Goal: Task Accomplishment & Management: Manage account settings

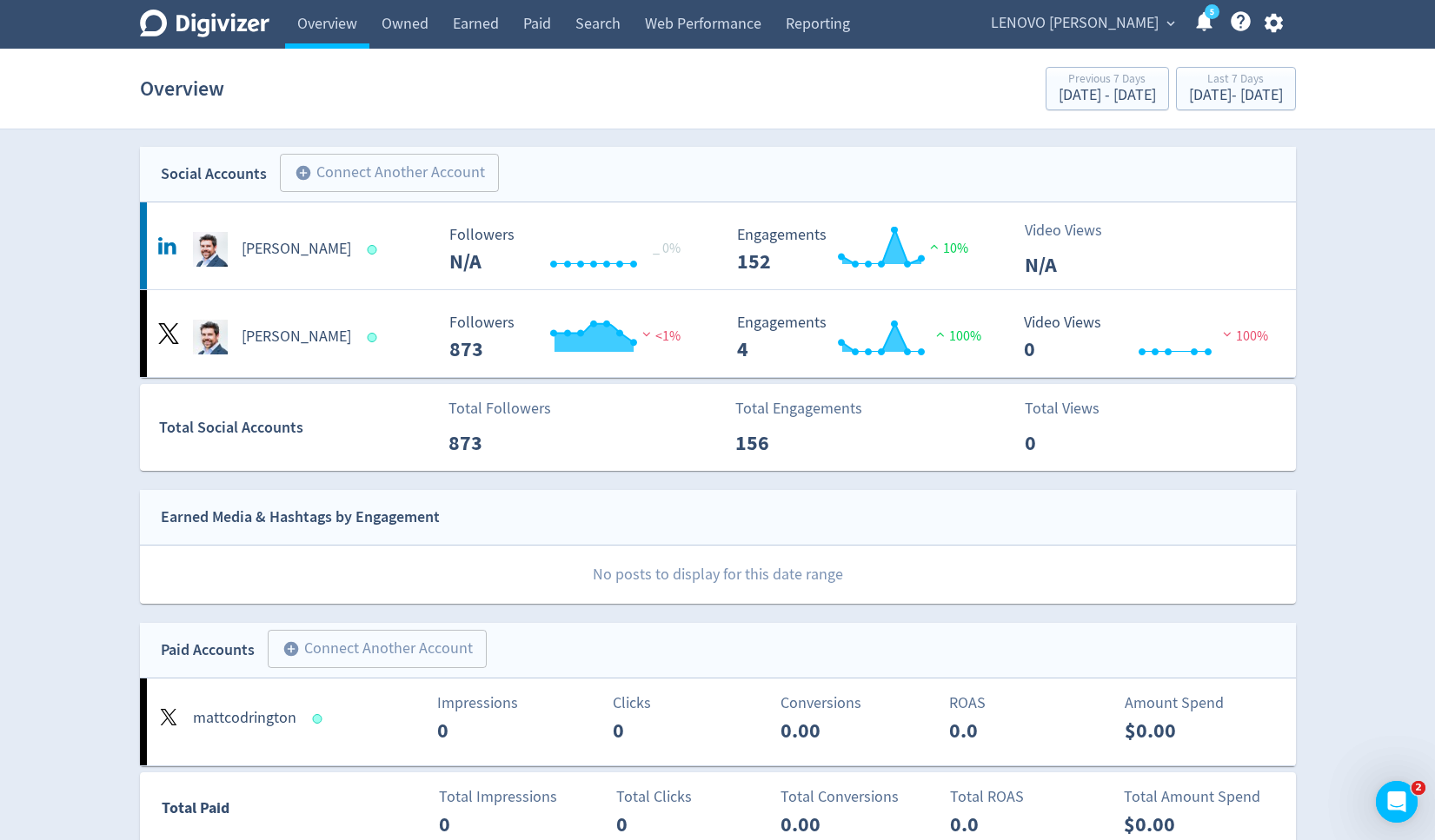
click at [1057, 22] on span "LENOVO [PERSON_NAME]" at bounding box center [1074, 23] width 168 height 28
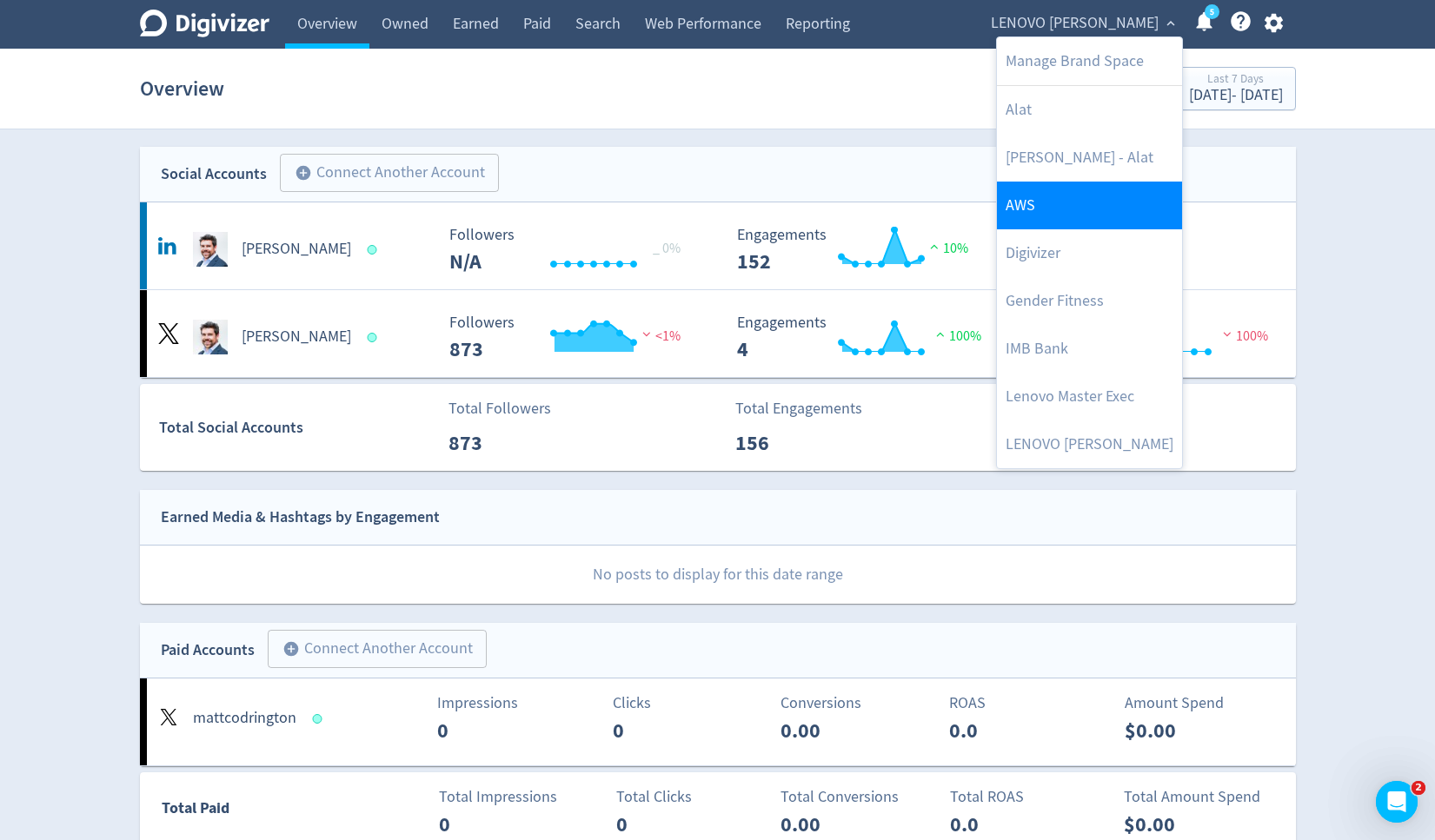
click at [1056, 200] on link "AWS" at bounding box center [1089, 205] width 185 height 48
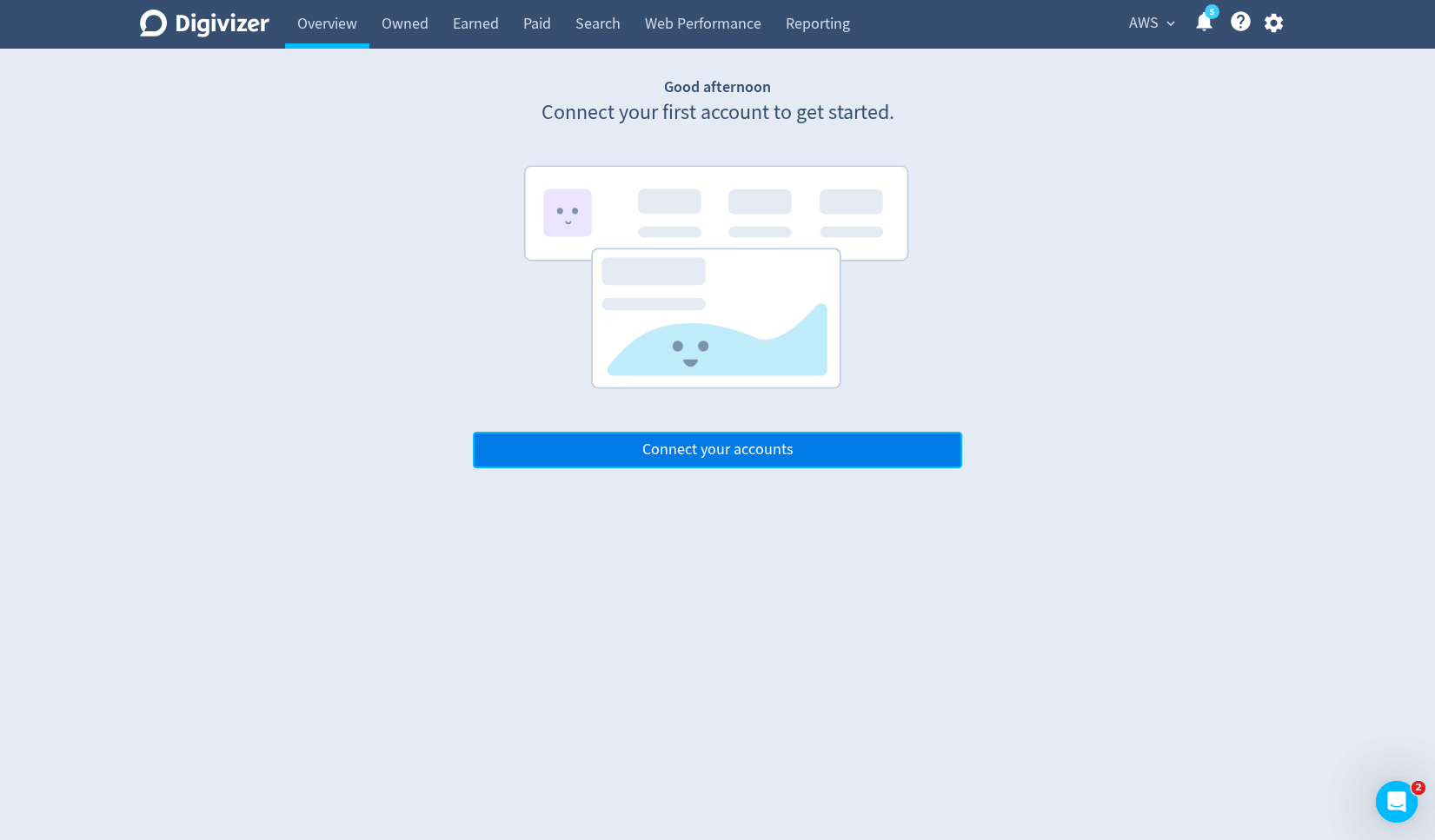
click at [803, 448] on button "Connect your accounts" at bounding box center [717, 450] width 489 height 36
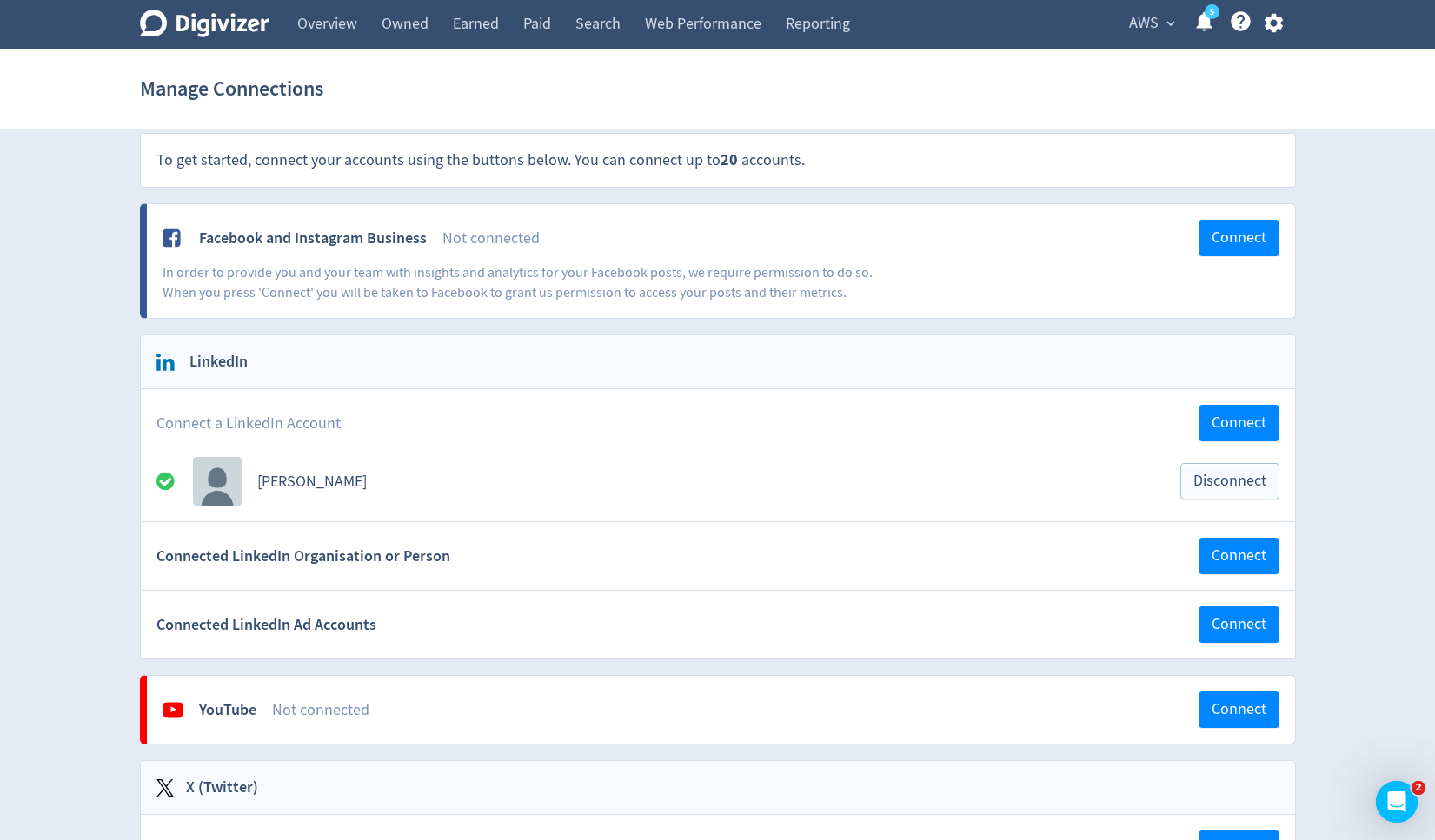
scroll to position [18, 0]
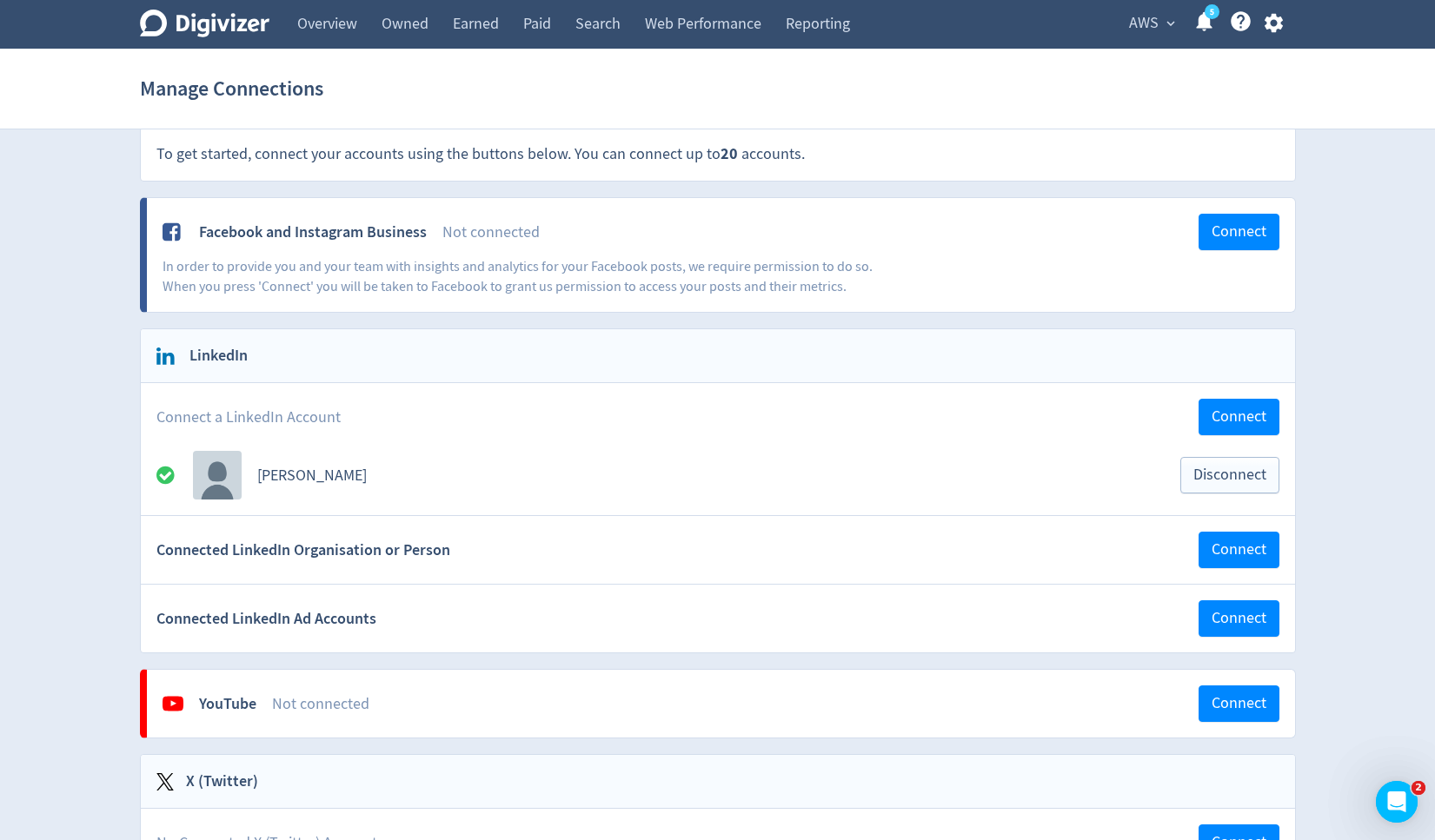
click at [1205, 19] on icon "5" at bounding box center [1211, 12] width 14 height 14
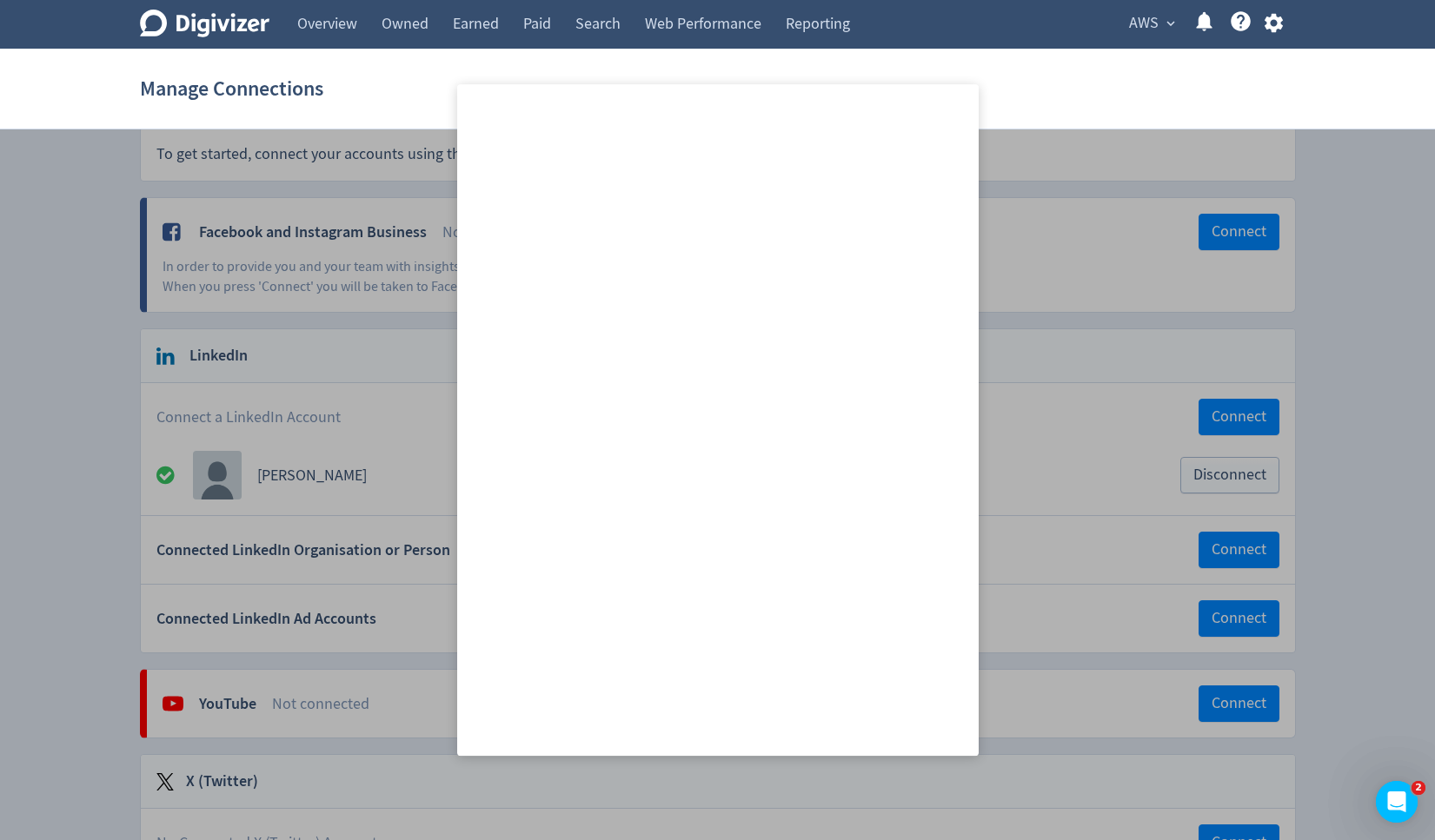
click at [1116, 94] on div "Manage Connections" at bounding box center [718, 88] width 1155 height 56
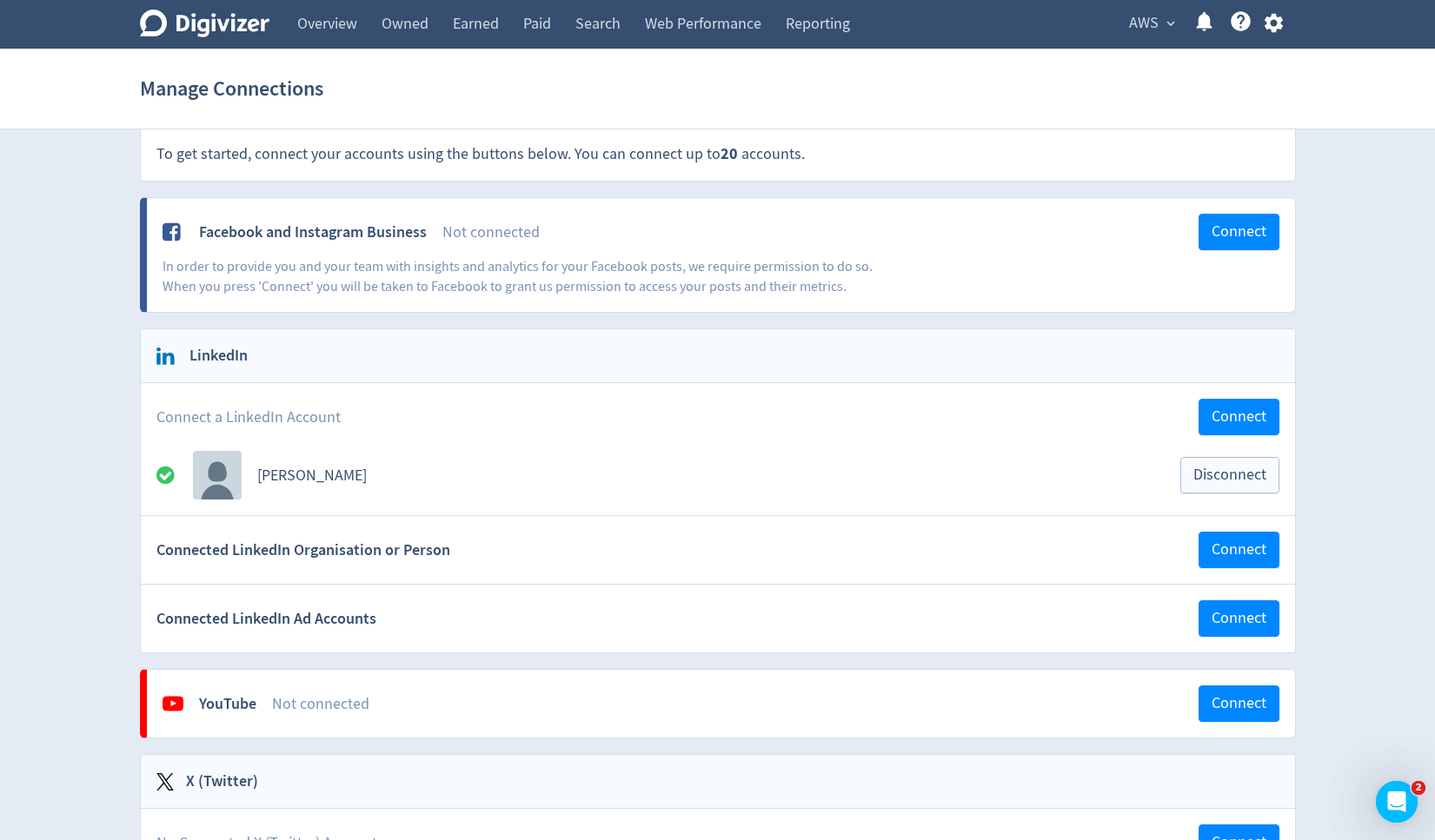
click at [1282, 21] on icon "button" at bounding box center [1274, 23] width 23 height 23
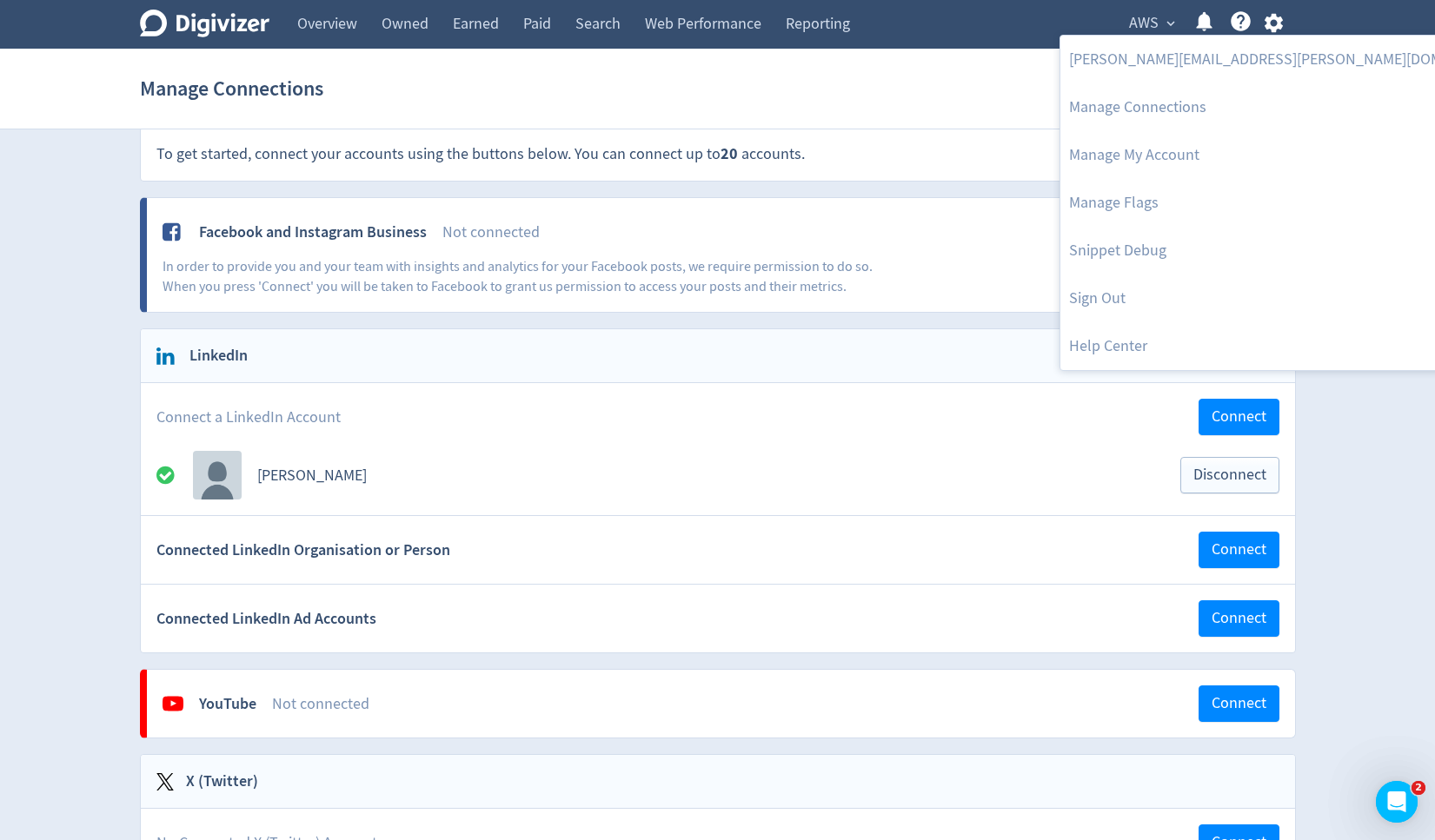
click at [1208, 554] on div at bounding box center [718, 420] width 1435 height 840
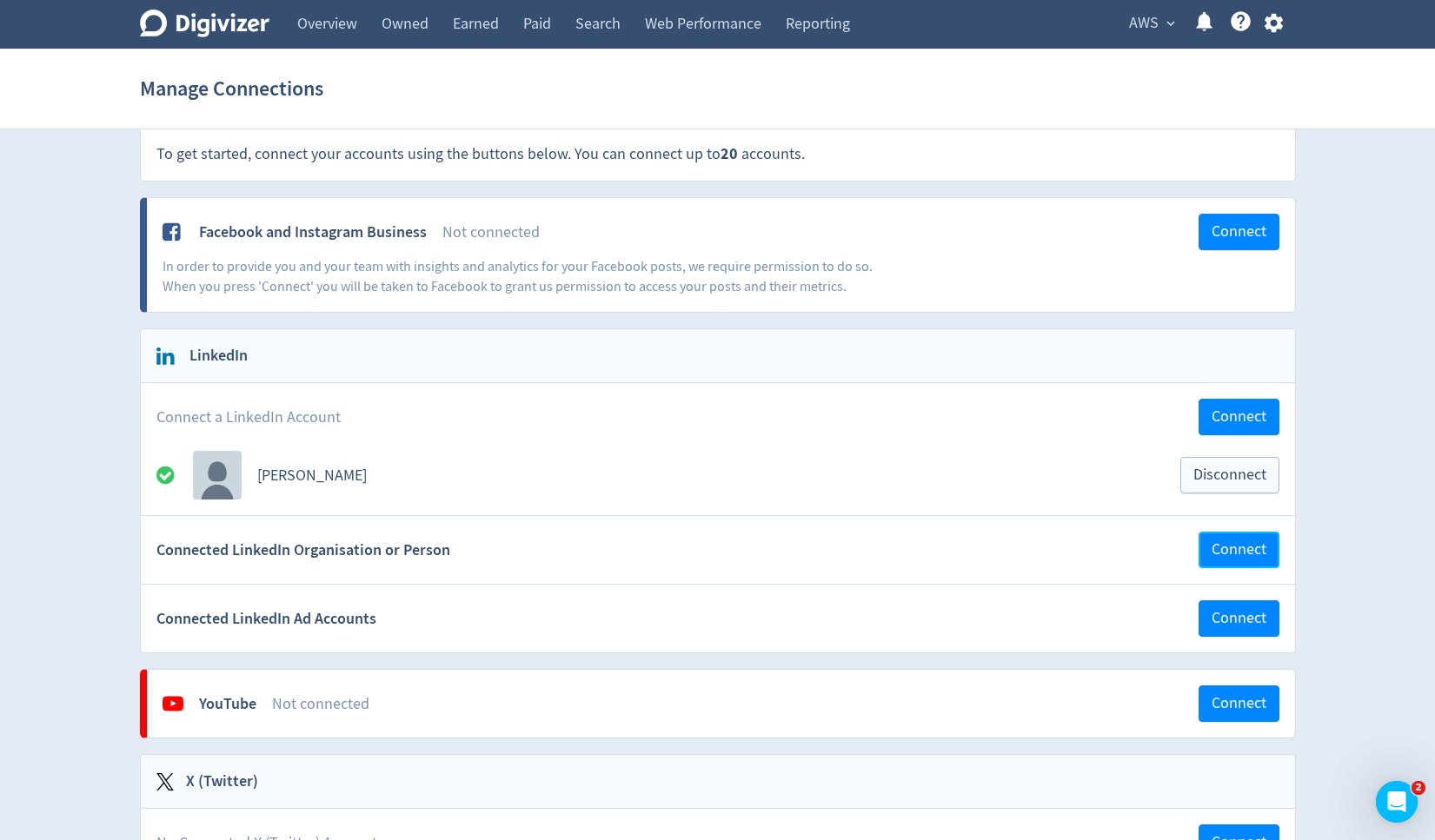
click at [1208, 554] on button "Connect" at bounding box center [1239, 550] width 81 height 36
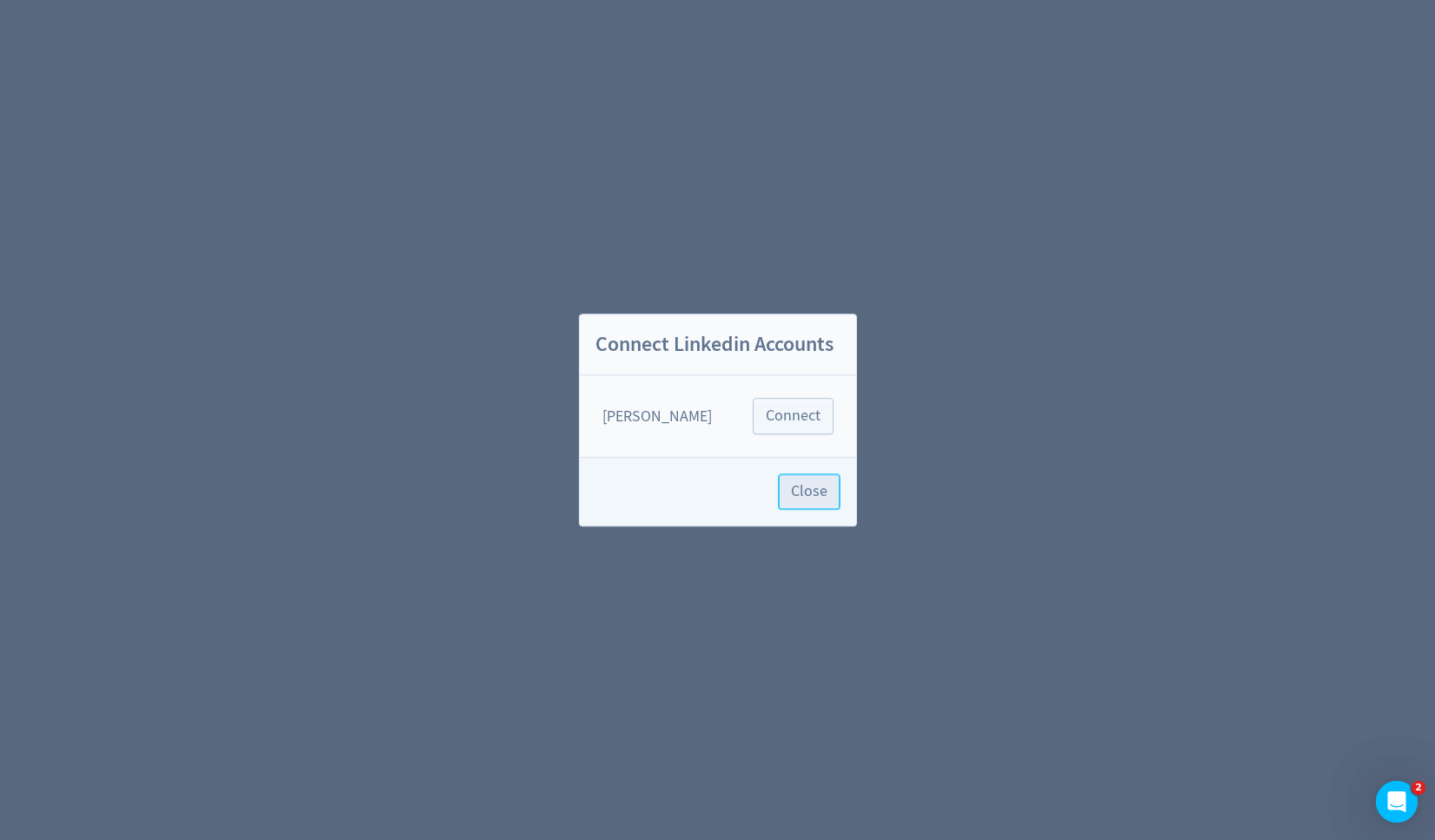
click at [819, 496] on span "Close" at bounding box center [809, 492] width 36 height 15
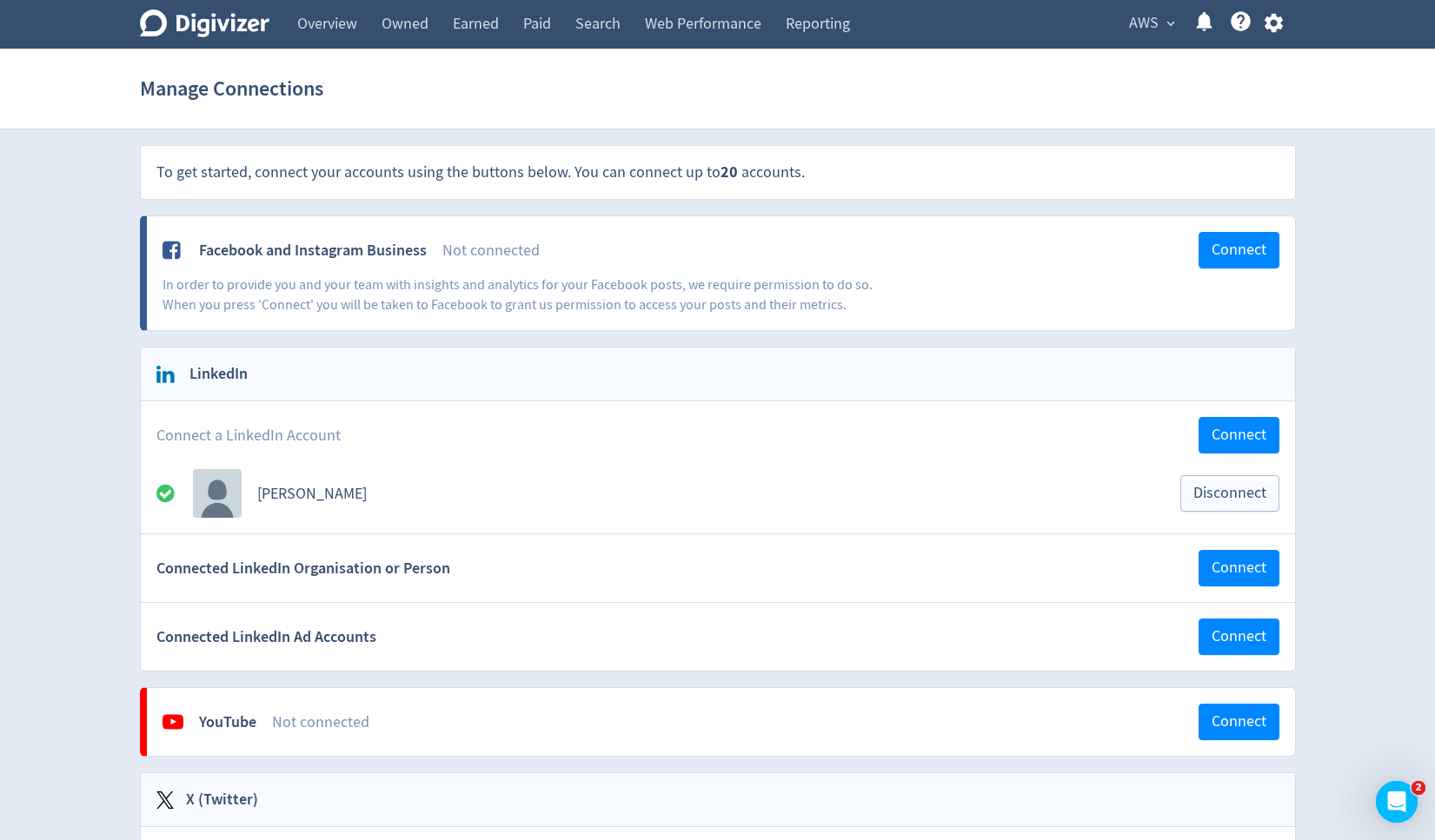
click at [1142, 16] on span "AWS" at bounding box center [1143, 23] width 30 height 28
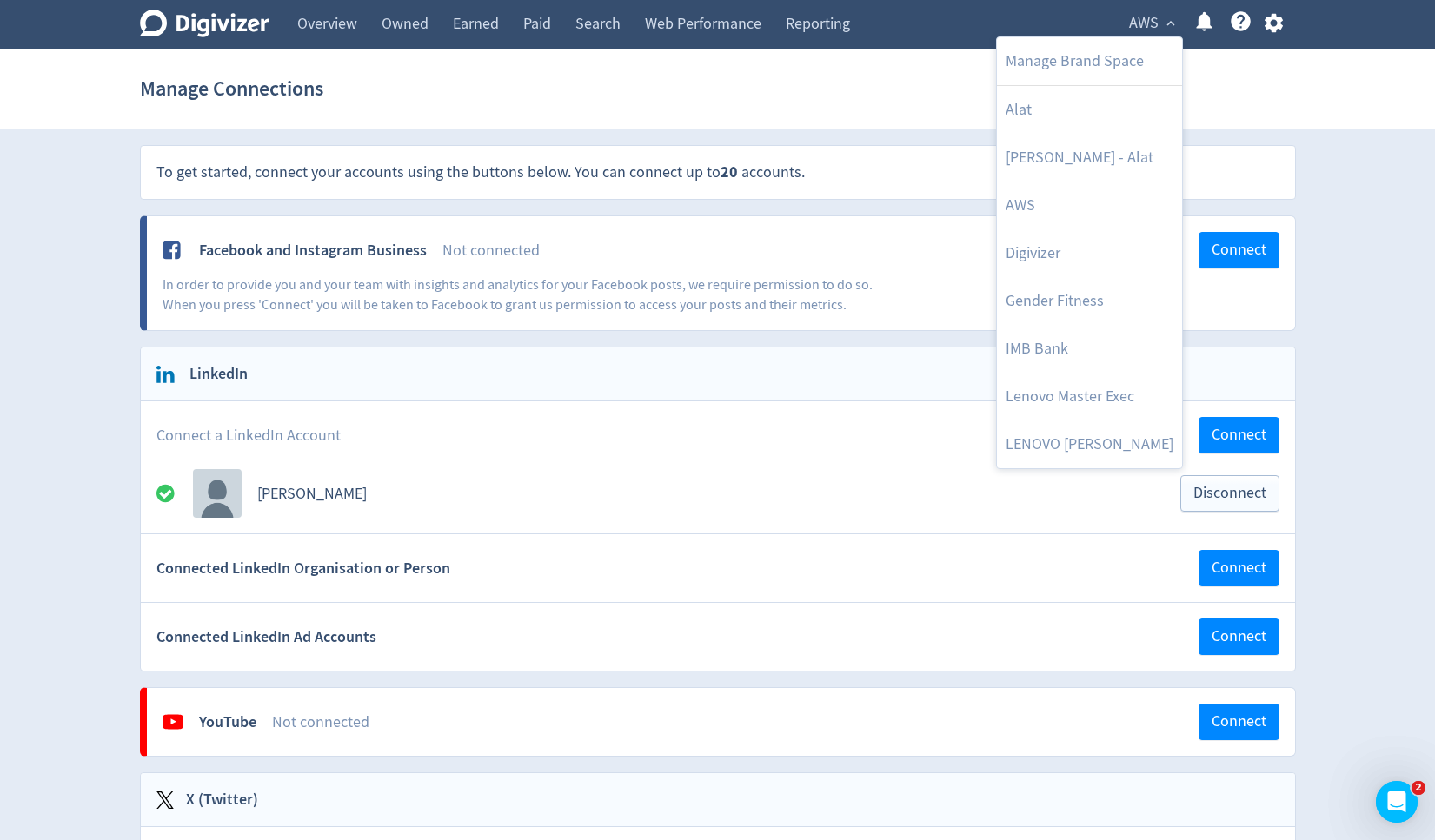
click at [920, 207] on div at bounding box center [718, 420] width 1435 height 840
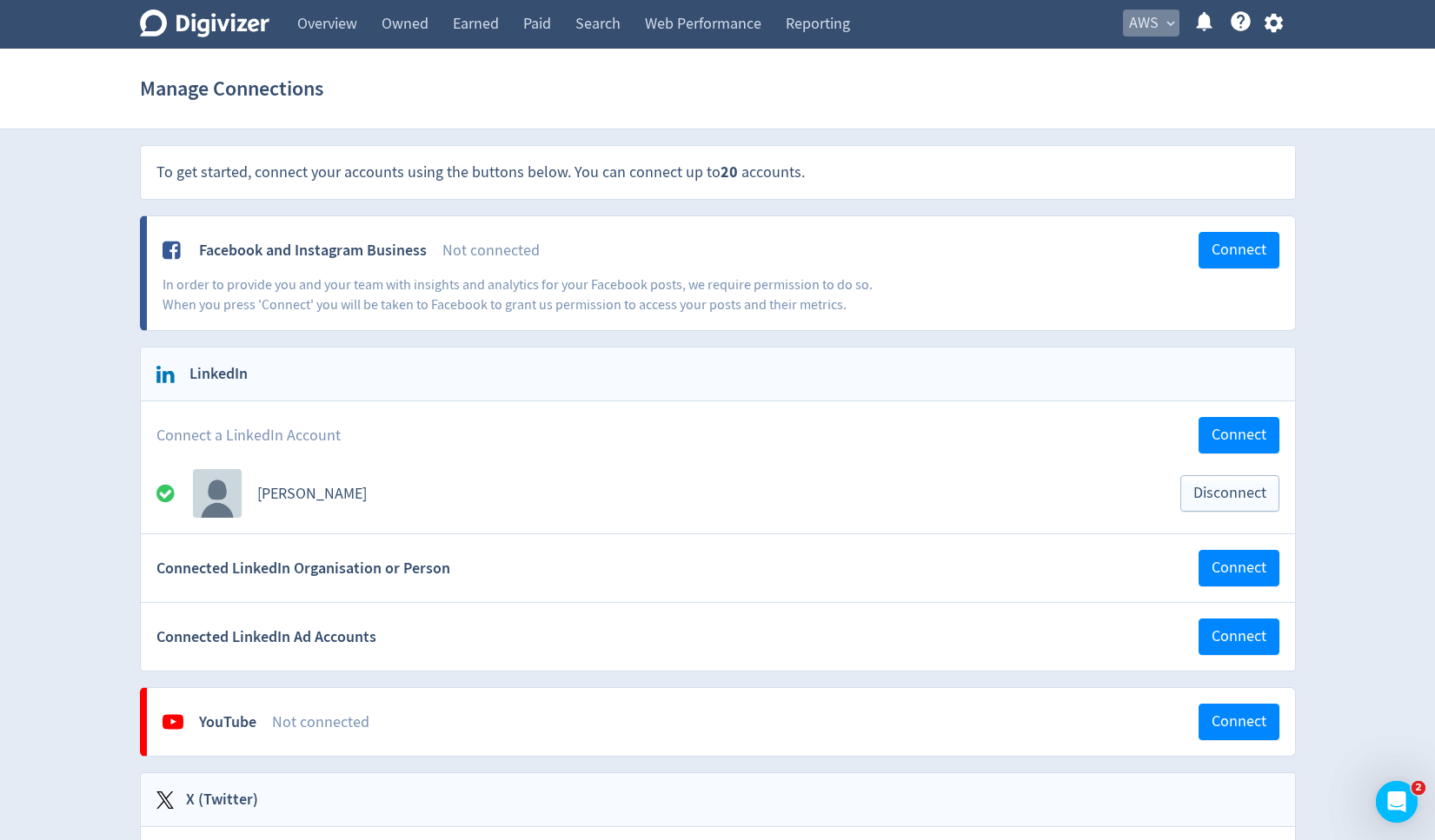
click at [1166, 17] on span "expand_more" at bounding box center [1170, 23] width 15 height 15
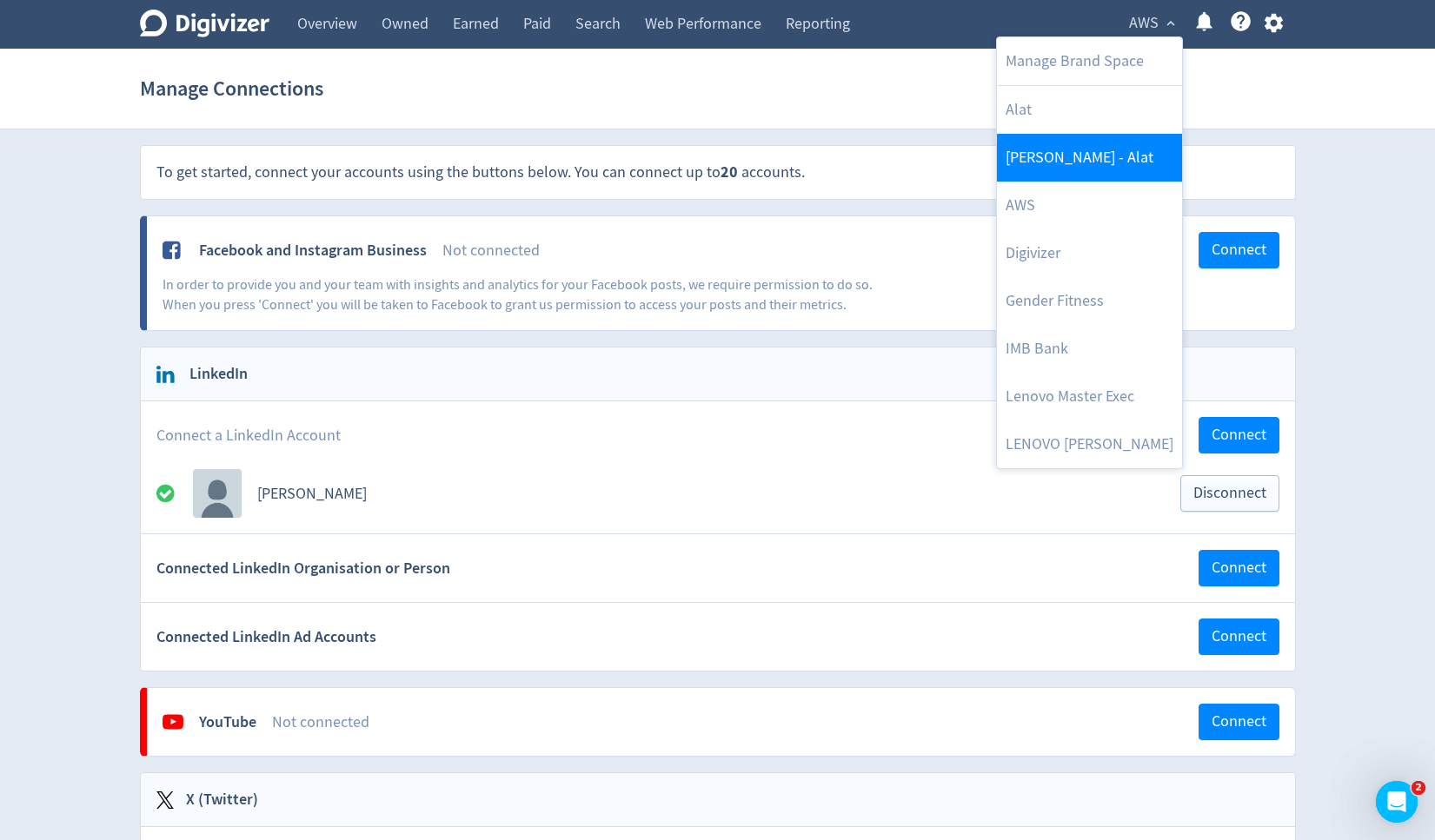
click at [1118, 151] on link "[PERSON_NAME] - Alat" at bounding box center [1089, 157] width 185 height 48
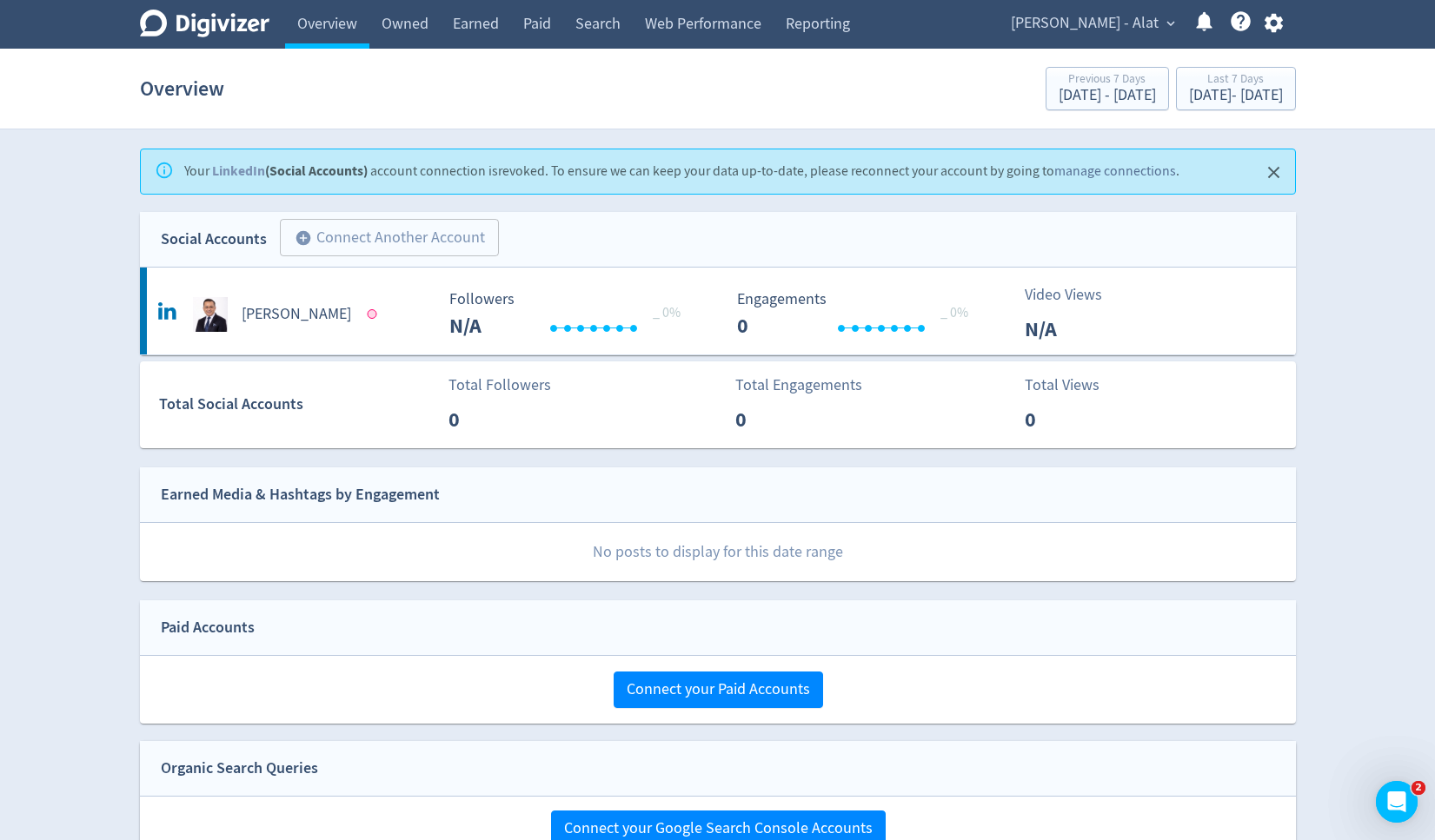
click at [1085, 171] on link "manage connections" at bounding box center [1114, 171] width 122 height 17
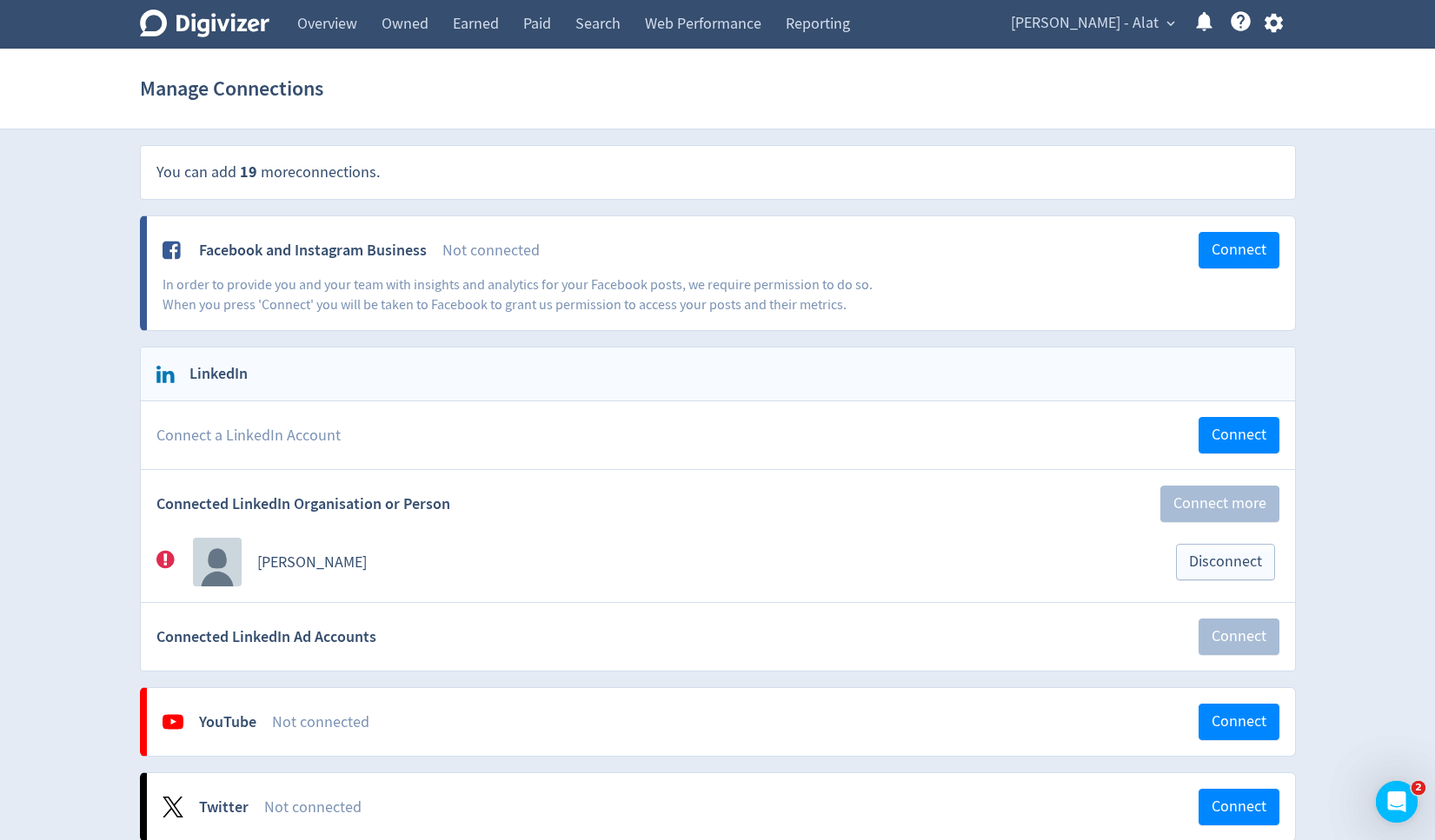
click at [1131, 28] on span "[PERSON_NAME] - Alat" at bounding box center [1084, 23] width 148 height 28
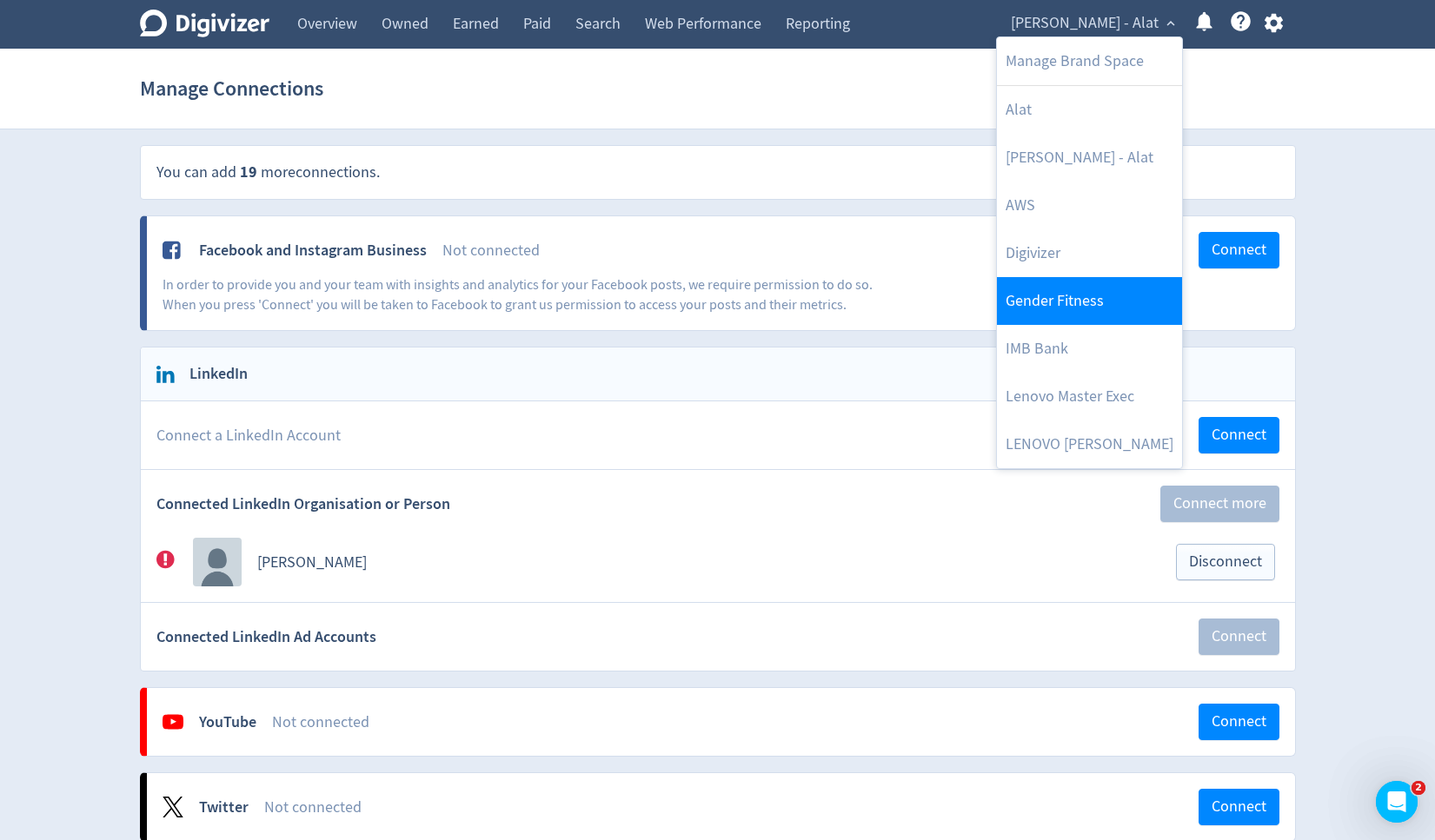
click at [1065, 284] on link "Gender Fitness" at bounding box center [1089, 301] width 185 height 48
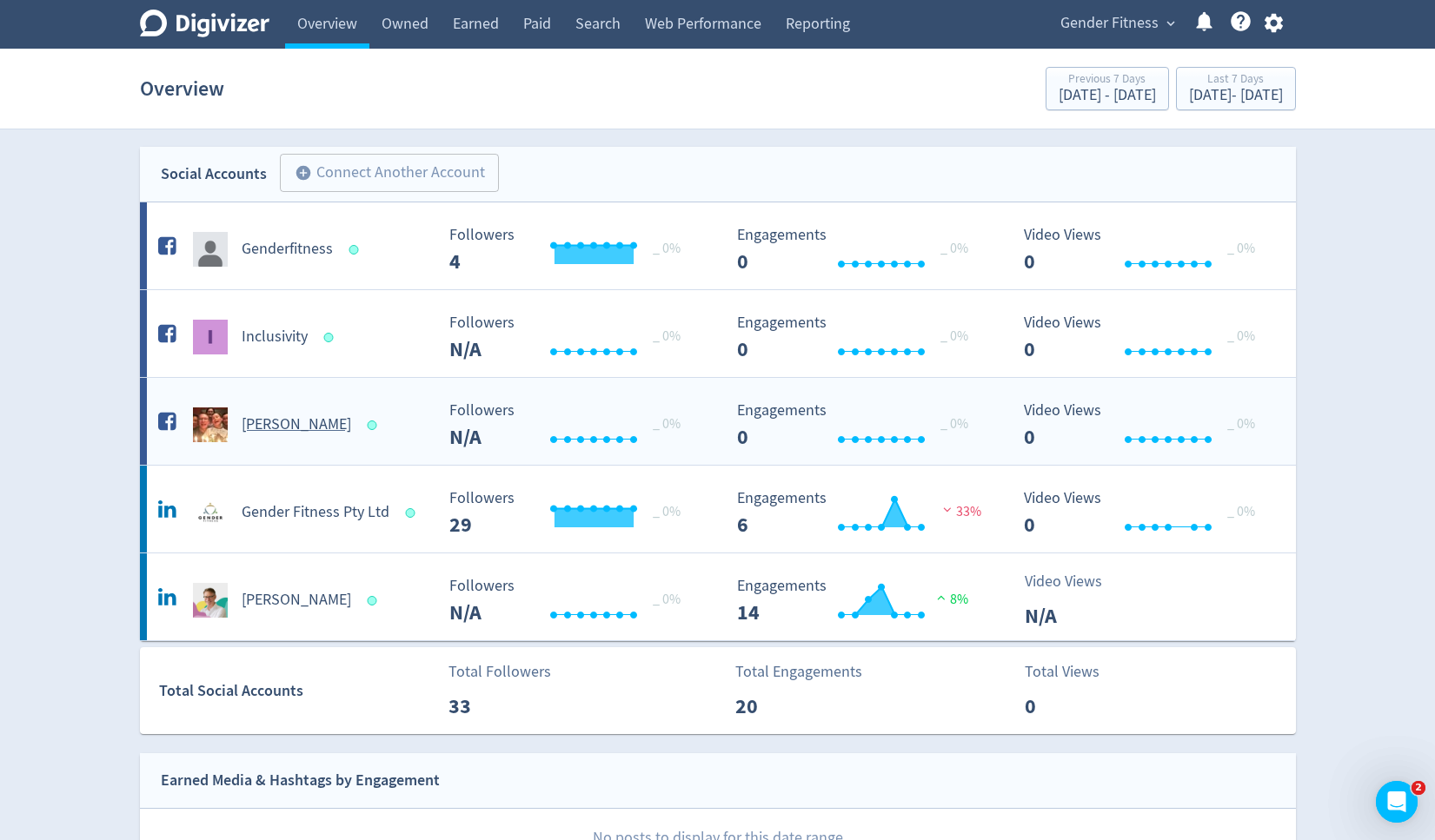
click at [269, 422] on h5 "[PERSON_NAME]" at bounding box center [297, 425] width 109 height 21
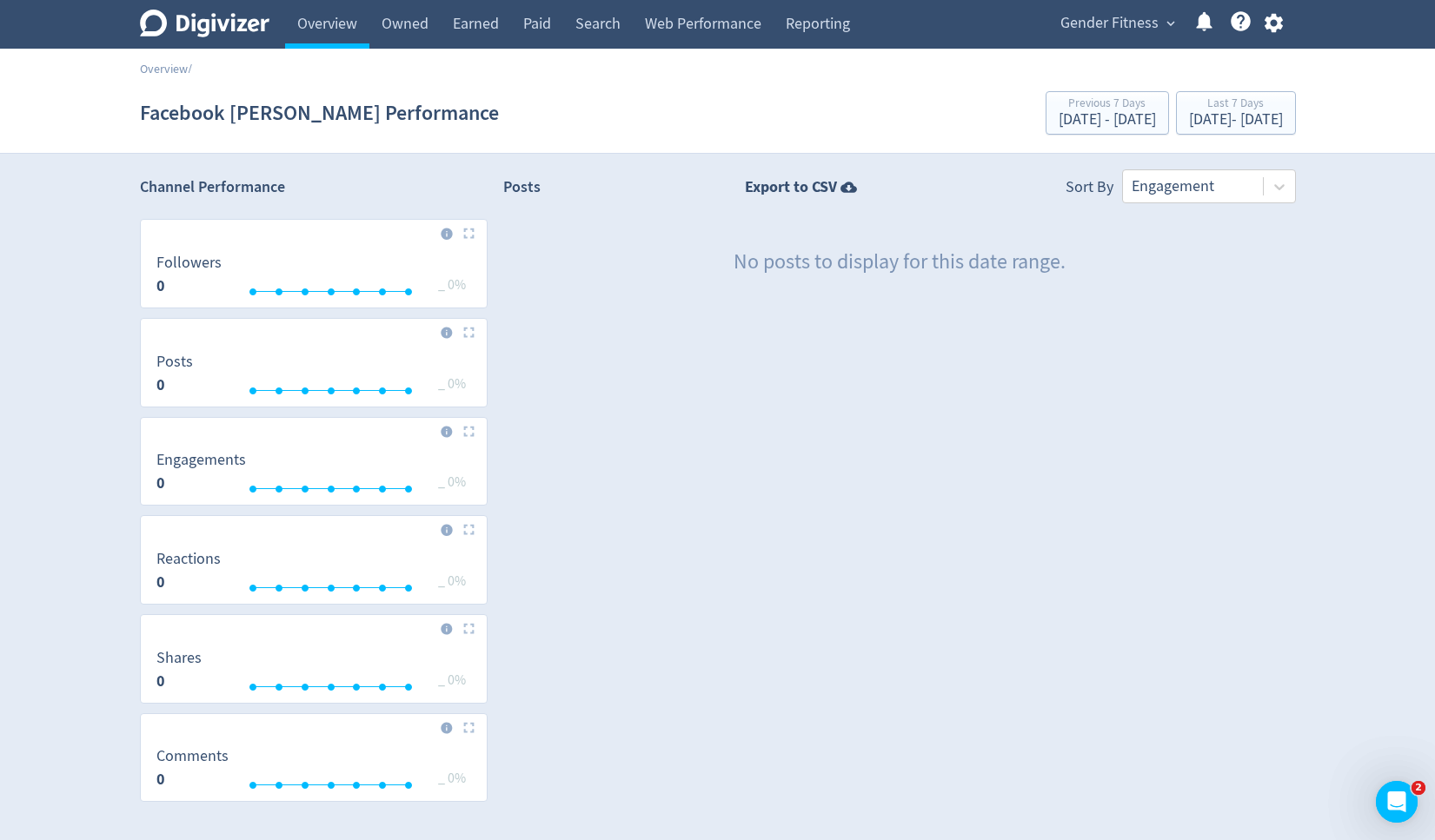
click at [1081, 37] on div "Gender Fitness expand_more Help Center - Searchable support on using Digivizer" at bounding box center [1168, 24] width 255 height 49
click at [1079, 26] on span "Gender Fitness" at bounding box center [1109, 23] width 98 height 28
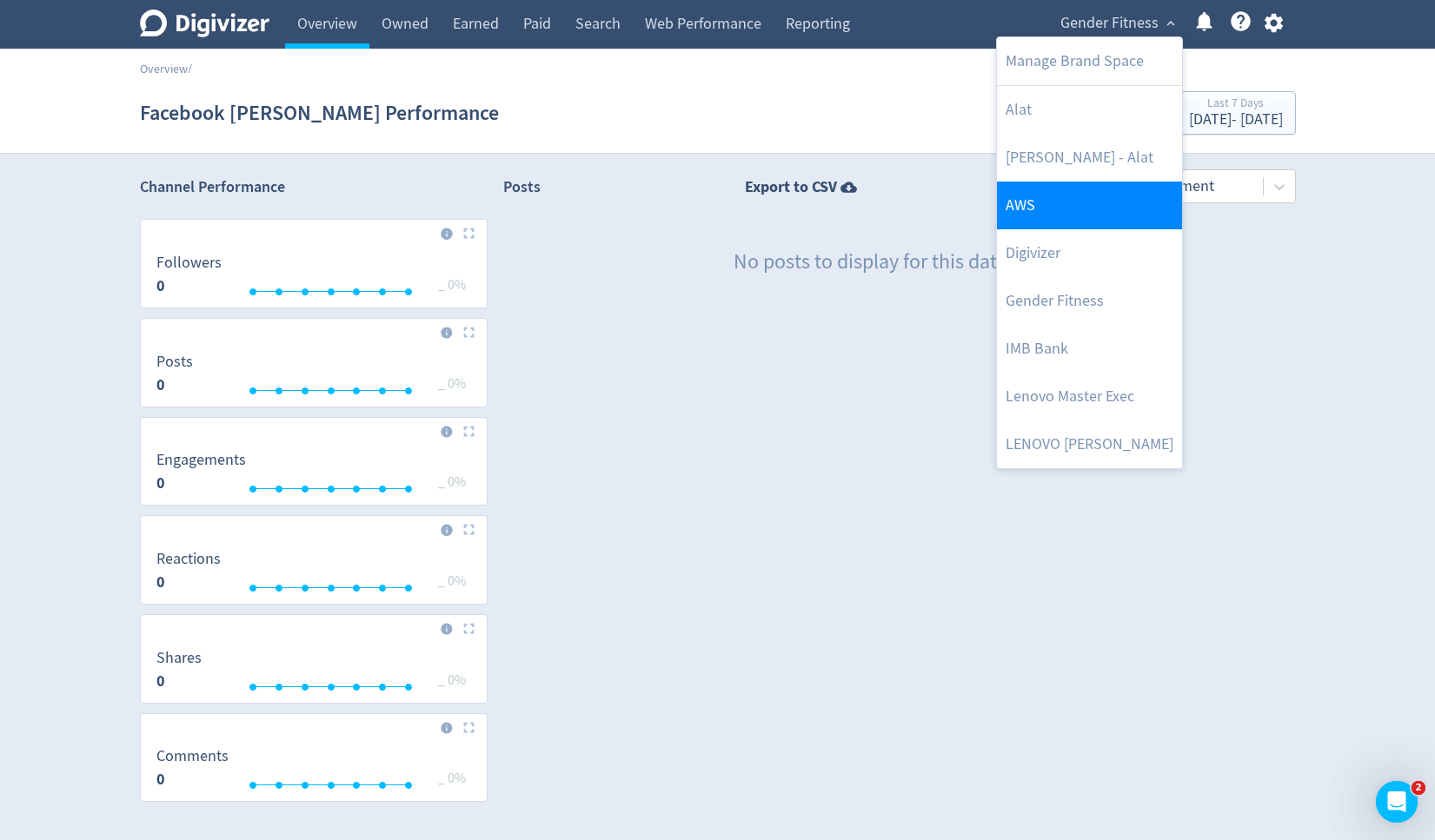
click at [1046, 198] on link "AWS" at bounding box center [1089, 205] width 185 height 48
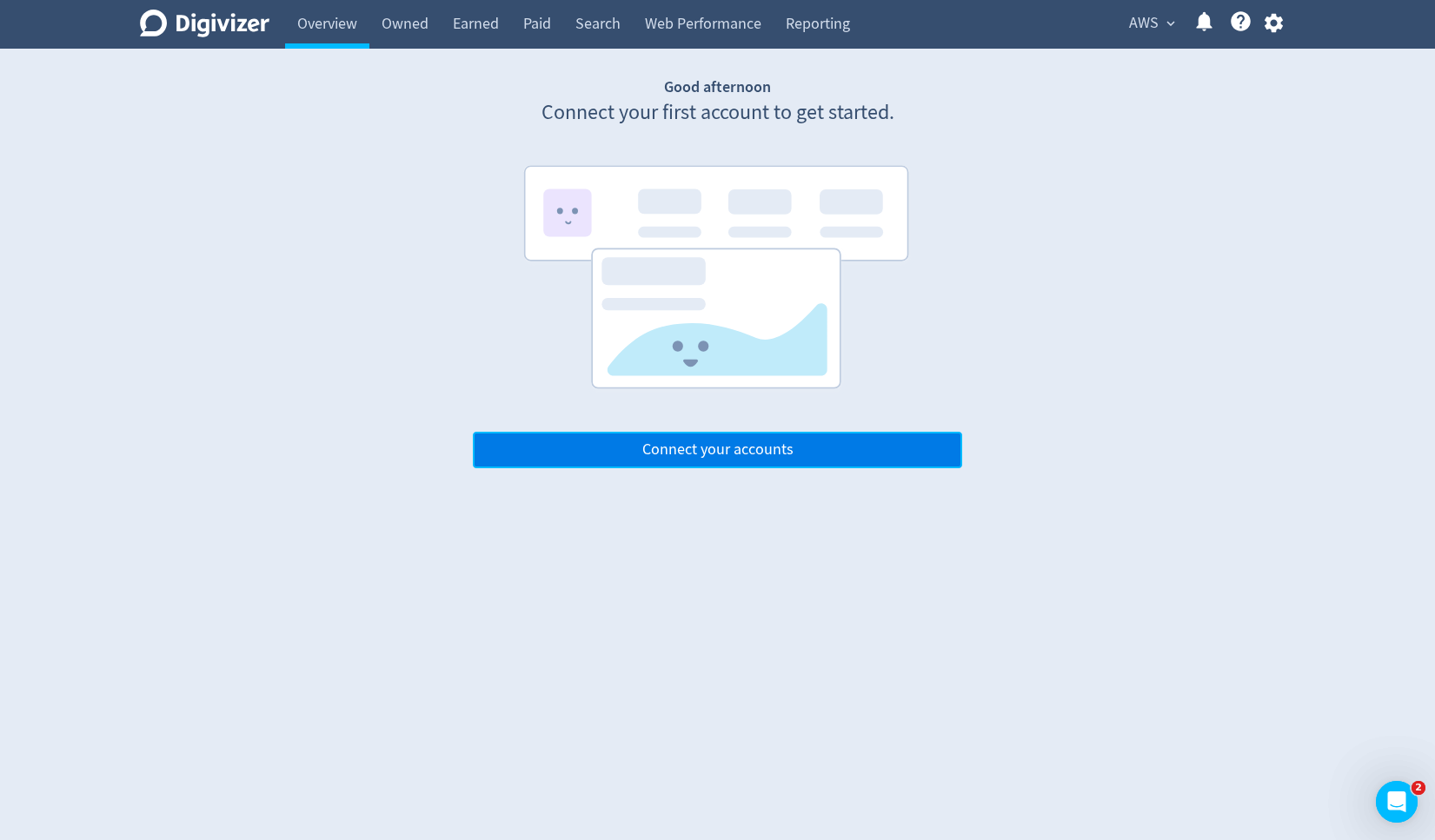
click at [754, 449] on span "Connect your accounts" at bounding box center [718, 449] width 151 height 15
